Goal: Transaction & Acquisition: Obtain resource

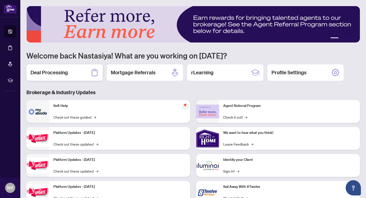
click at [63, 68] on div "Deal Processing" at bounding box center [64, 72] width 76 height 16
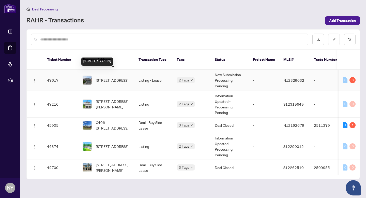
click at [110, 77] on span "[STREET_ADDRESS]" at bounding box center [112, 80] width 33 height 6
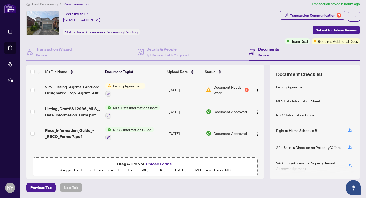
scroll to position [5, 0]
click at [246, 89] on div "1" at bounding box center [247, 89] width 4 height 4
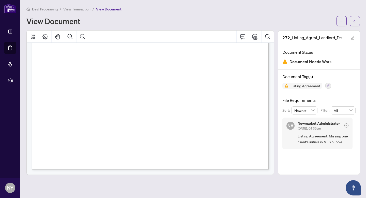
scroll to position [1188, 0]
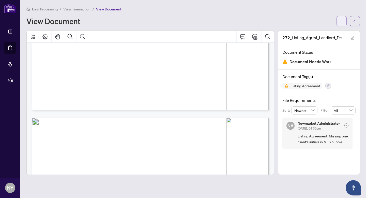
click at [340, 18] on span "button" at bounding box center [342, 21] width 4 height 8
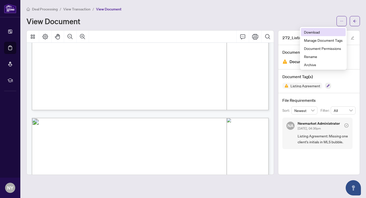
click at [324, 33] on span "Download" at bounding box center [323, 32] width 39 height 6
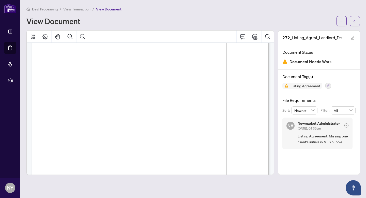
scroll to position [46, 0]
